Goal: Task Accomplishment & Management: Complete application form

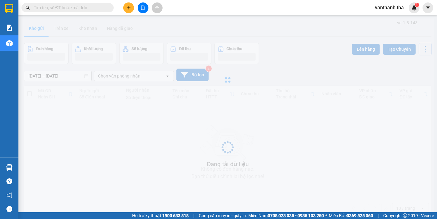
click at [94, 8] on input "text" at bounding box center [70, 7] width 73 height 7
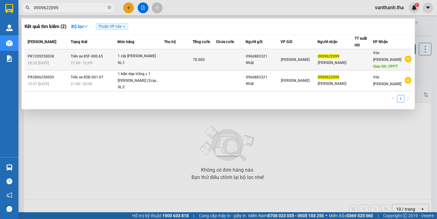
type input "0909622099"
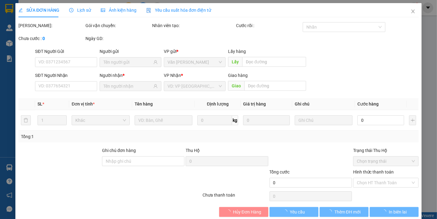
type input "0966883321"
type input "Nhật"
type input "0909622099"
type input "[PERSON_NAME]"
type input "VPPT"
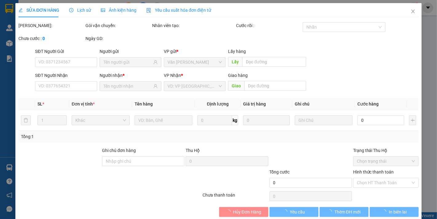
type input "70.000"
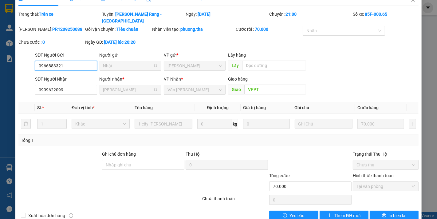
scroll to position [18, 0]
